Goal: Transaction & Acquisition: Purchase product/service

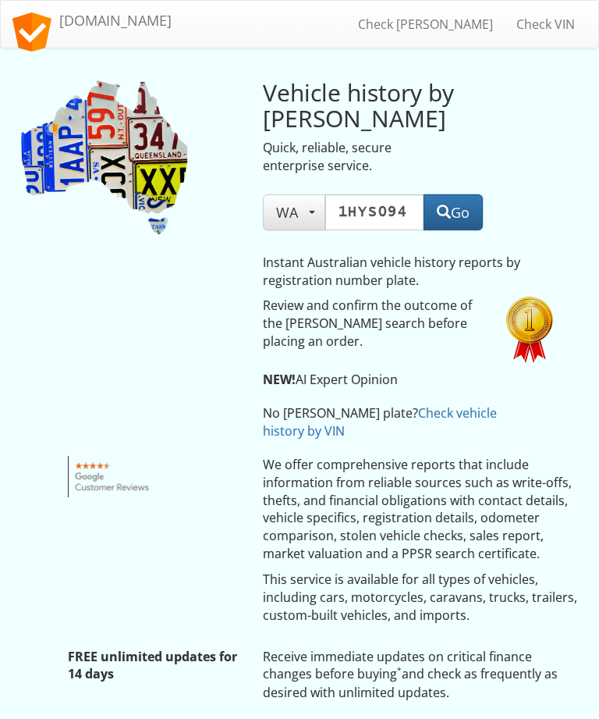
click at [461, 206] on button "Go" at bounding box center [453, 212] width 59 height 36
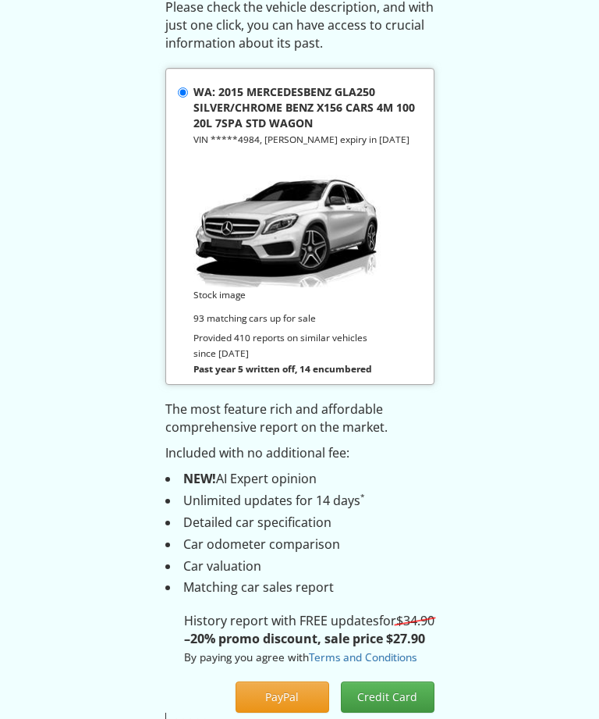
scroll to position [168, 0]
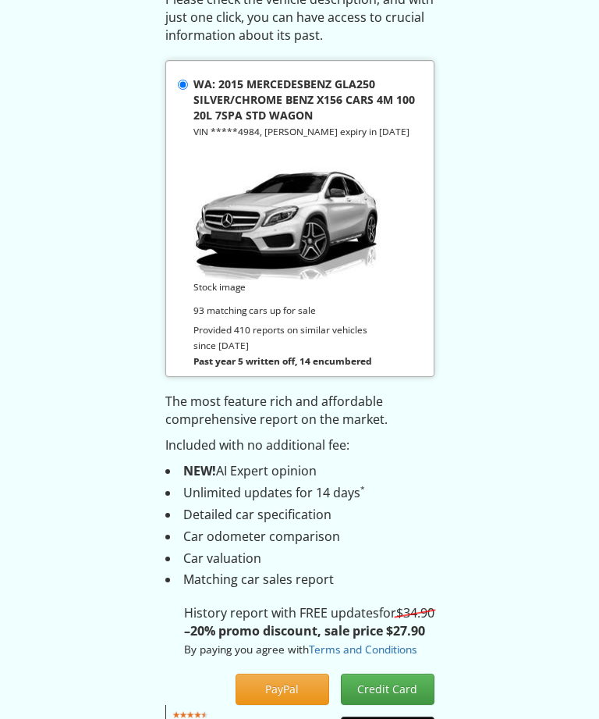
click at [394, 674] on button "Credit Card" at bounding box center [388, 689] width 94 height 31
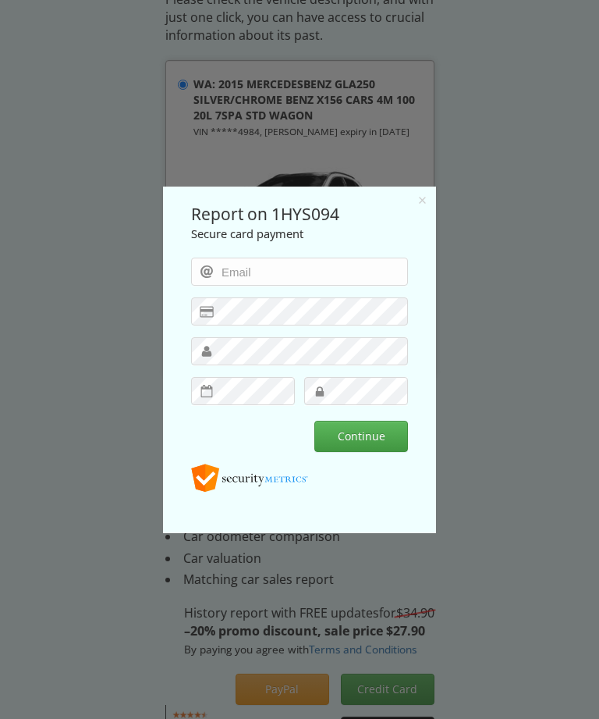
scroll to position [0, 0]
click at [235, 275] on input "email" at bounding box center [299, 271] width 217 height 28
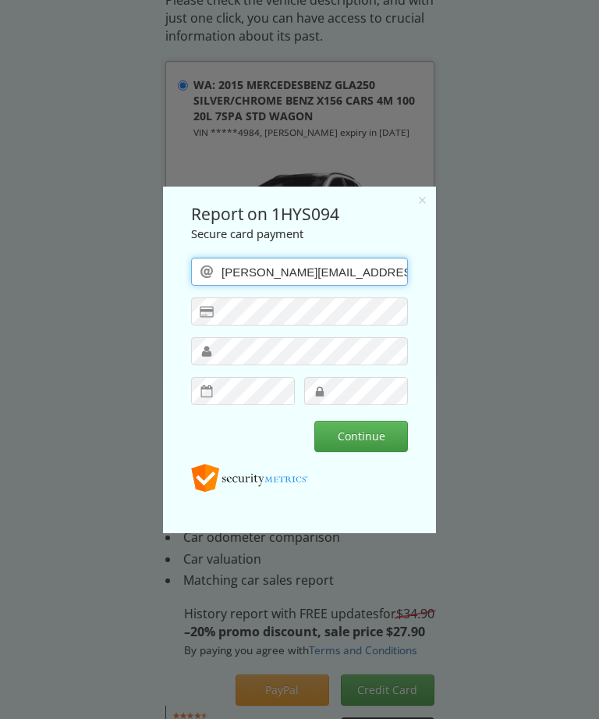
type input "[PERSON_NAME][EMAIL_ADDRESS][PERSON_NAME][DOMAIN_NAME]"
click at [376, 433] on button "Continue" at bounding box center [362, 435] width 94 height 31
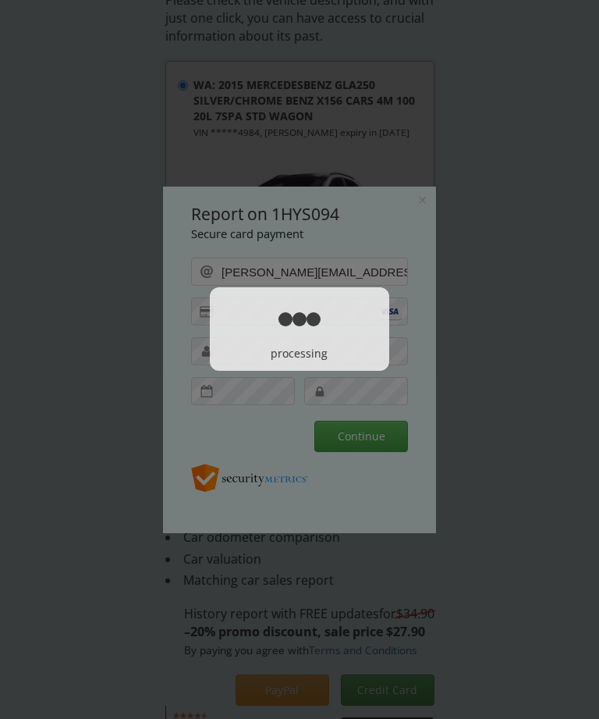
scroll to position [169, 0]
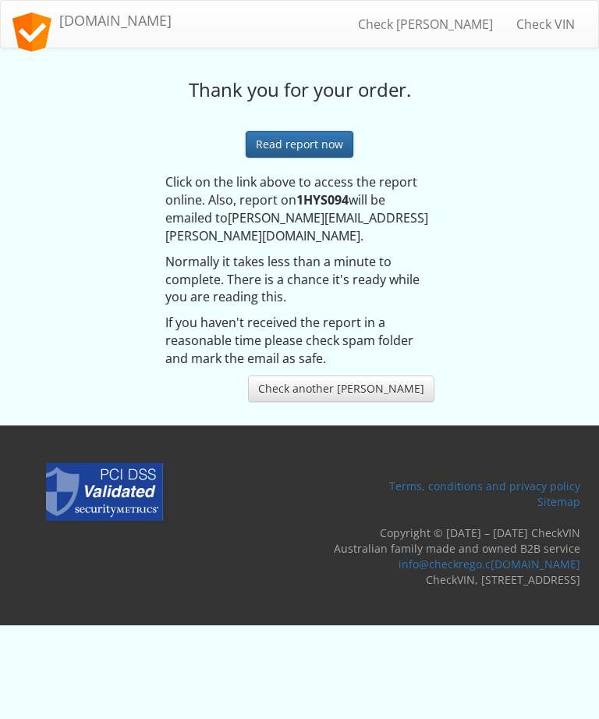
click at [301, 136] on link "Read report now" at bounding box center [300, 144] width 108 height 27
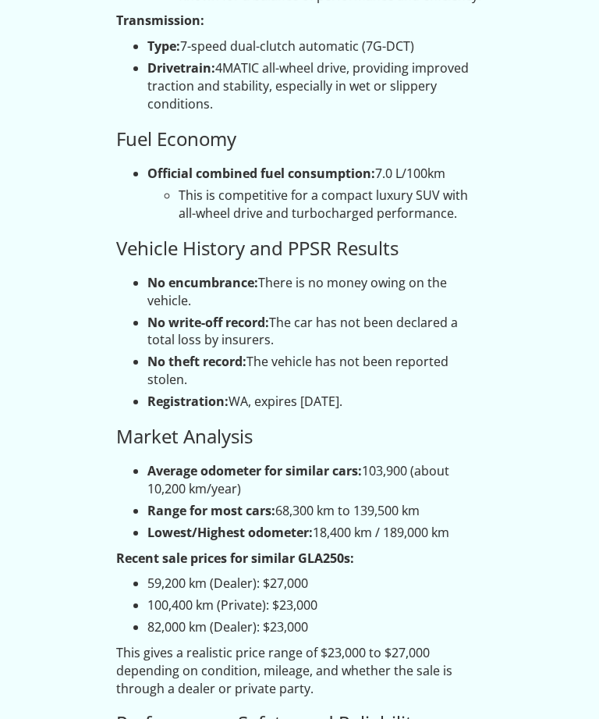
scroll to position [2377, 0]
